Goal: Go to known website: Go to known website

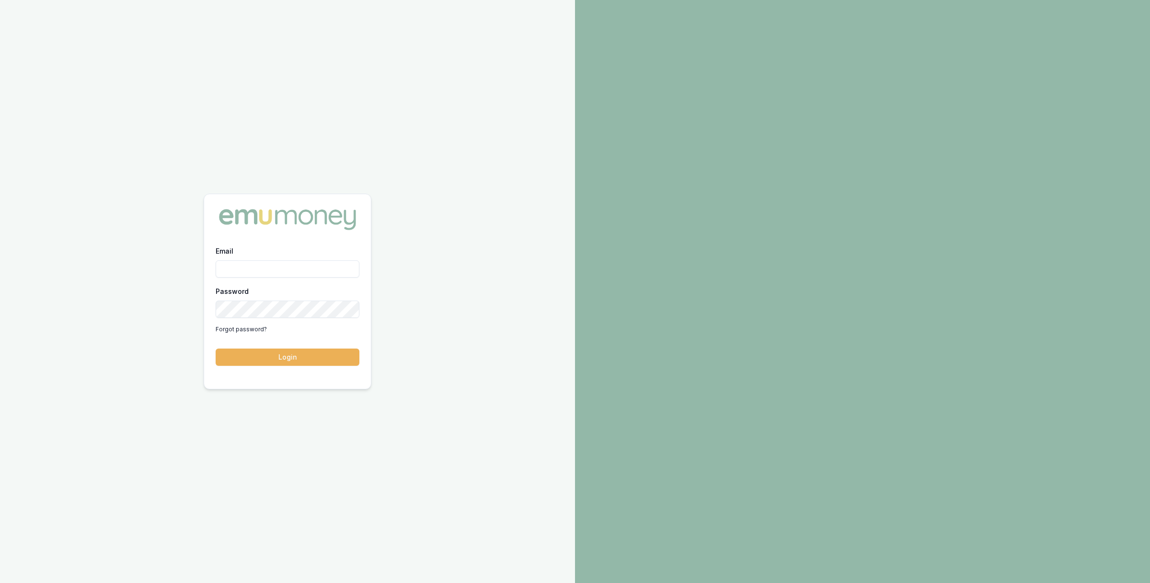
click at [296, 269] on input "Email" at bounding box center [288, 268] width 144 height 17
click at [0, 582] on com-1password-button at bounding box center [0, 583] width 0 height 0
type input "m@[DOMAIN_NAME]"
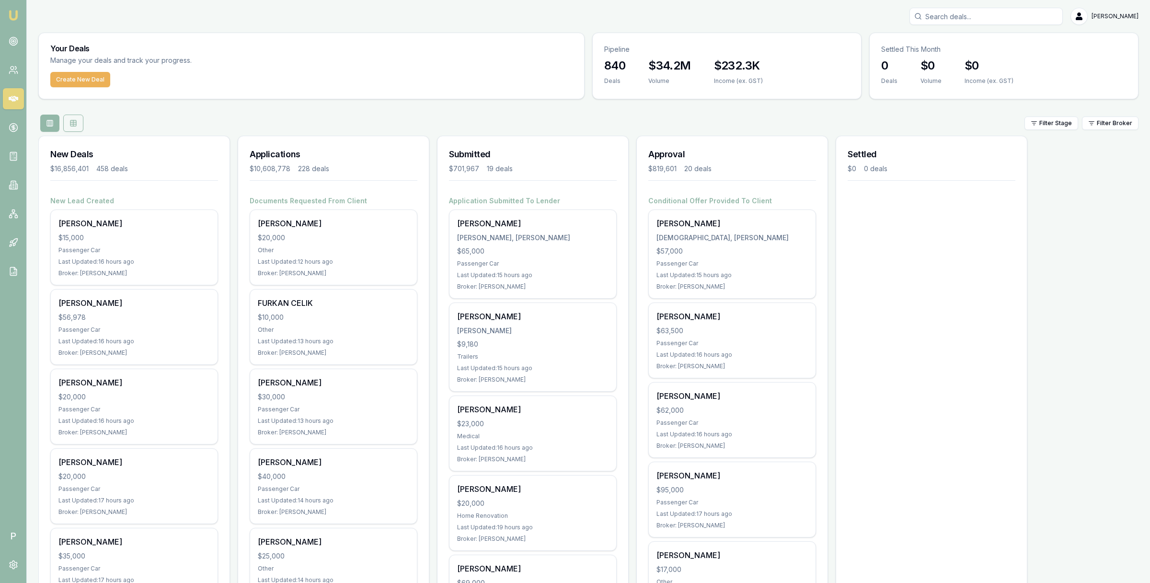
click at [78, 126] on button at bounding box center [73, 123] width 20 height 17
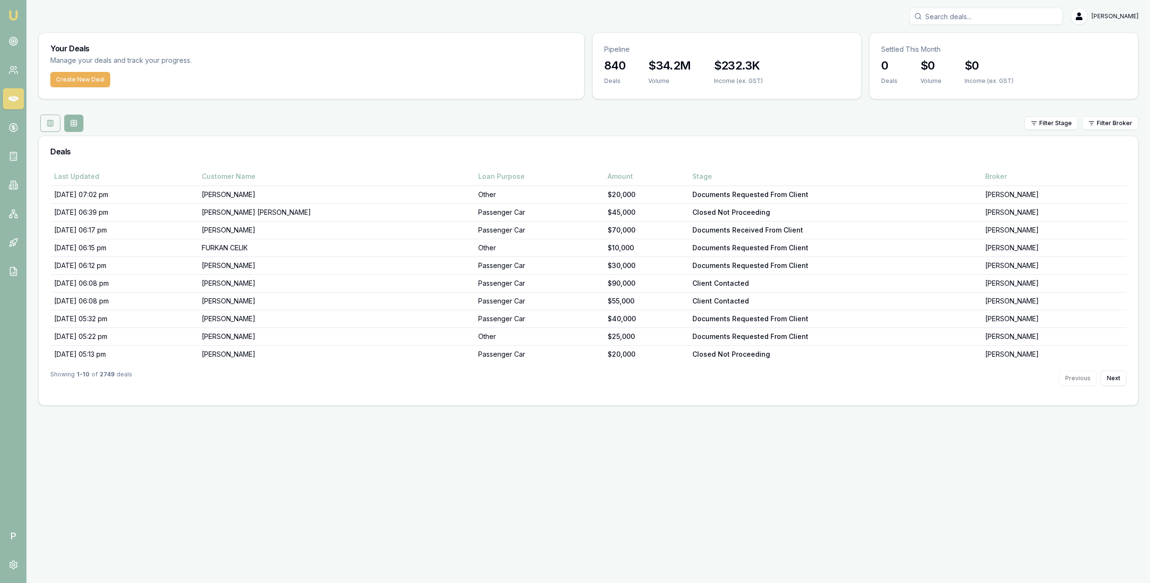
click at [52, 126] on icon at bounding box center [52, 123] width 0 height 6
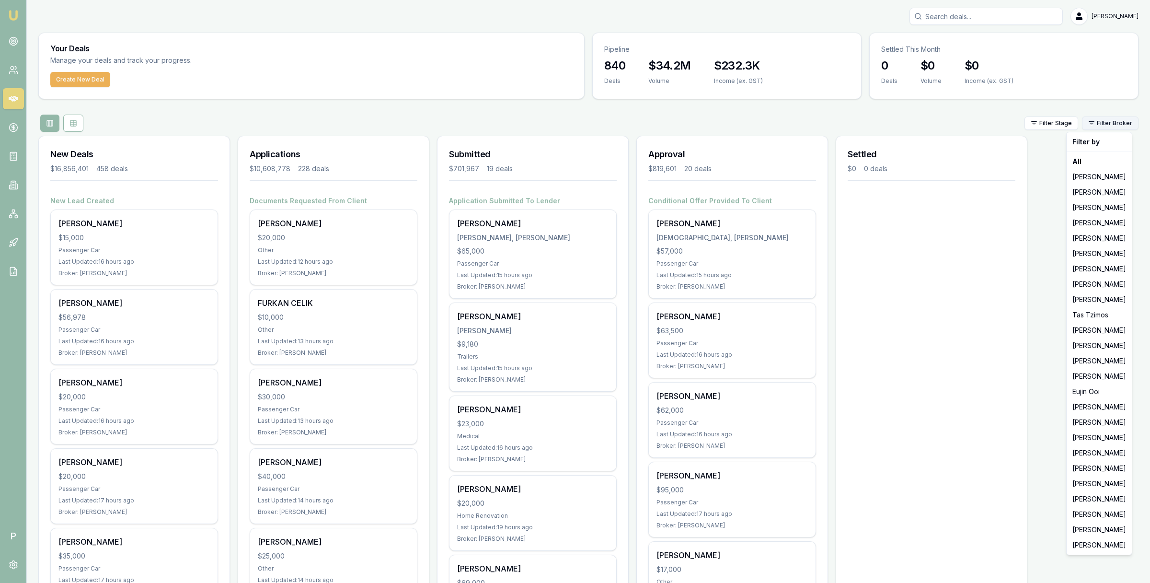
click at [1089, 126] on html "Emu Broker P Matt Leeburn Toggle Menu Your Deals Manage your deals and track yo…" at bounding box center [575, 291] width 1150 height 583
click at [1094, 376] on div "Erin Shield" at bounding box center [1099, 375] width 61 height 15
